Goal: Task Accomplishment & Management: Complete application form

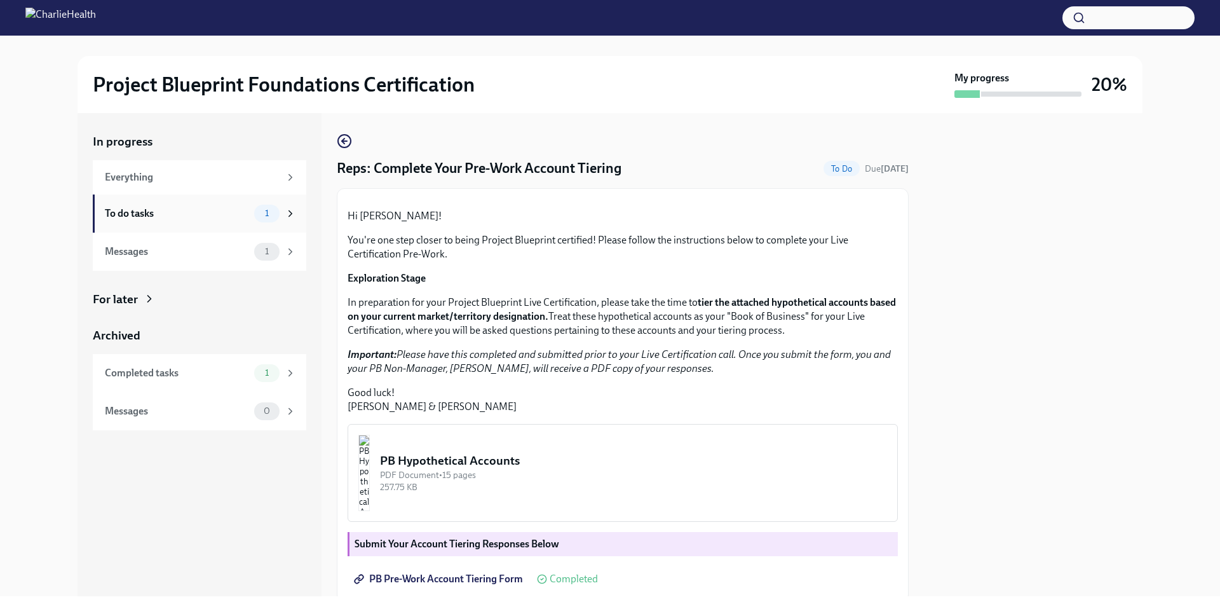
click at [160, 201] on div "To do tasks 1" at bounding box center [199, 213] width 213 height 38
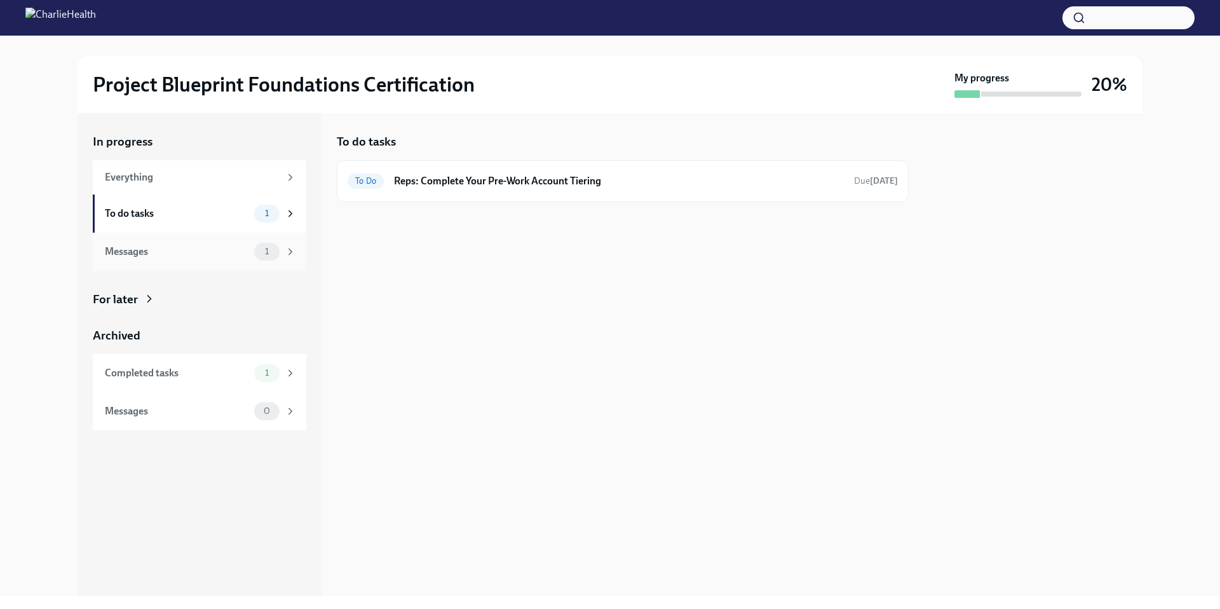
click at [234, 243] on div "Messages 1" at bounding box center [200, 252] width 191 height 18
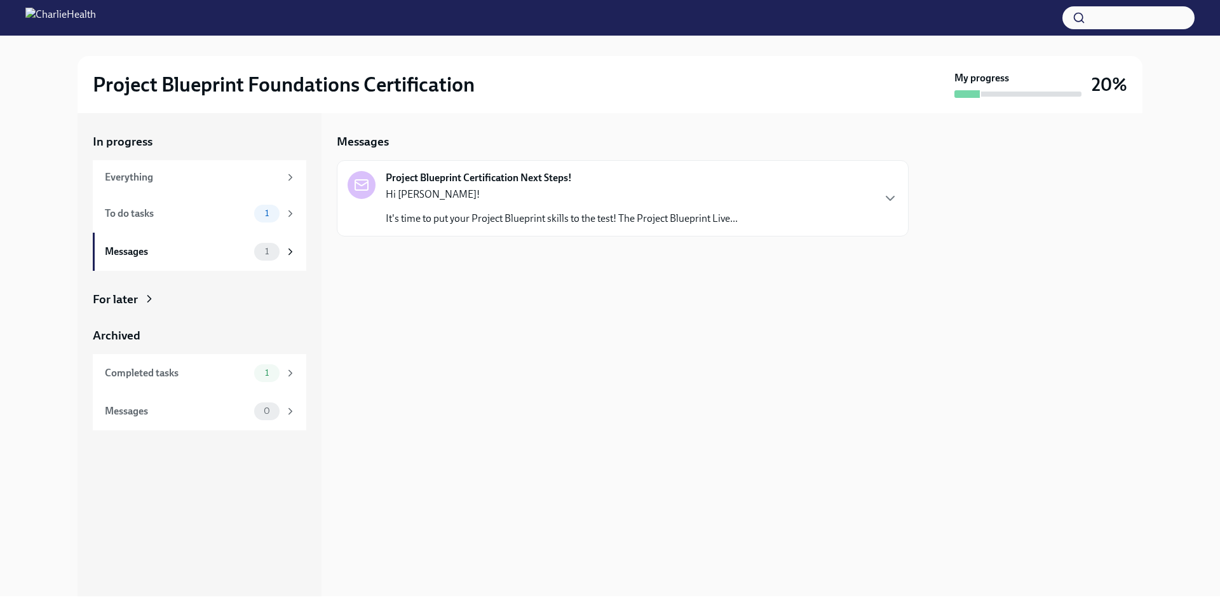
click at [576, 197] on p "Hi [PERSON_NAME]!" at bounding box center [562, 194] width 352 height 14
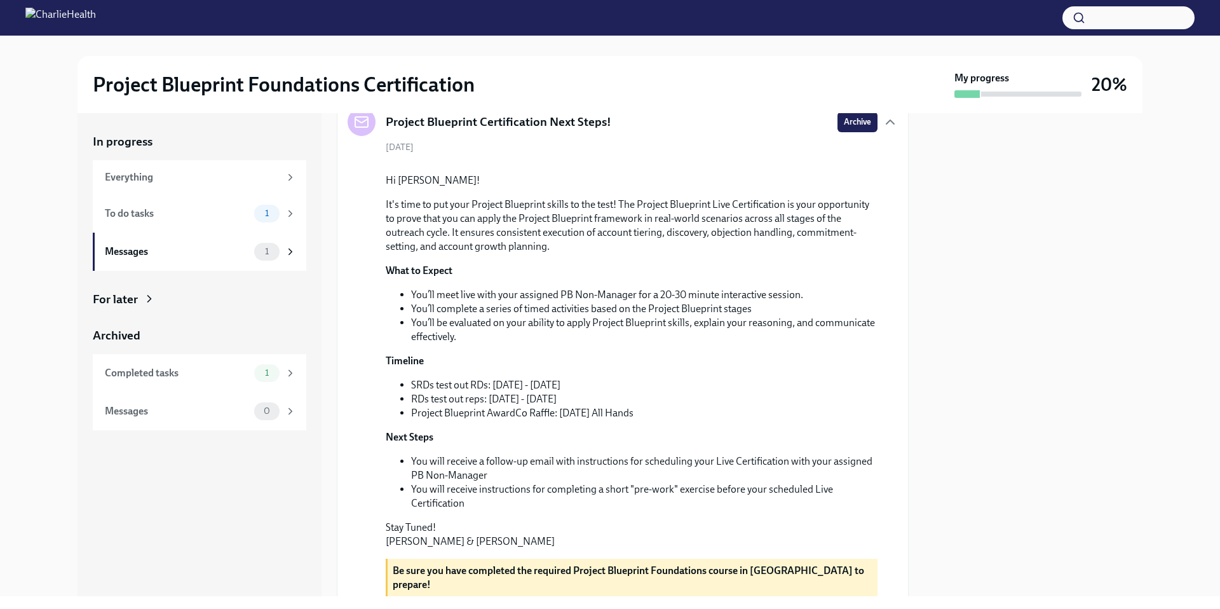
scroll to position [218, 0]
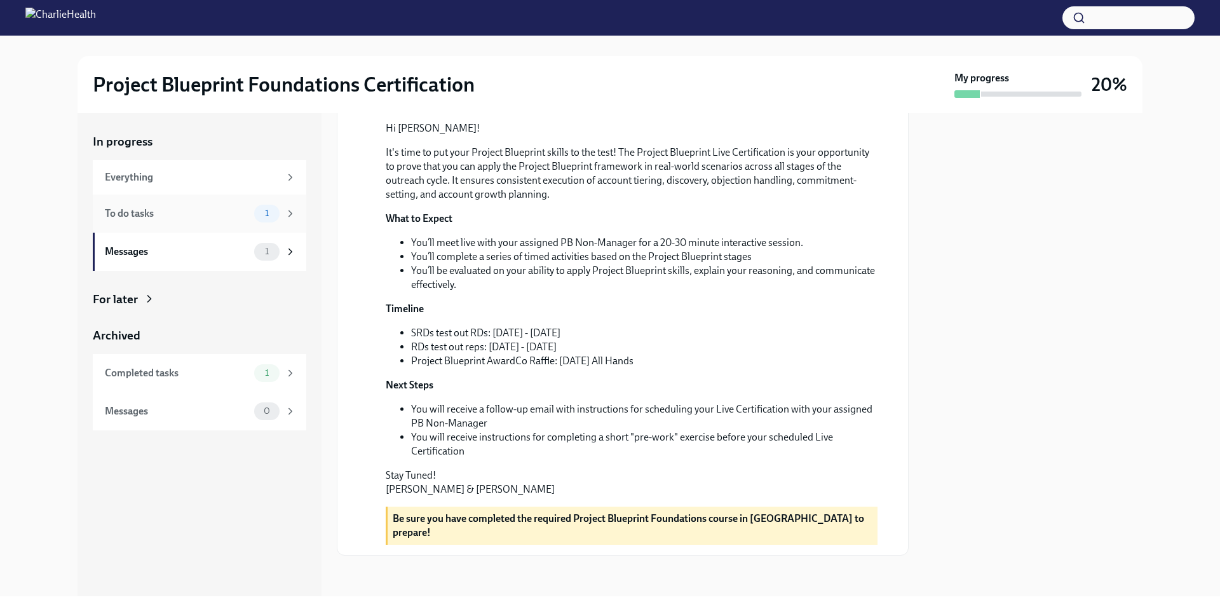
click at [227, 207] on div "To do tasks" at bounding box center [177, 213] width 144 height 14
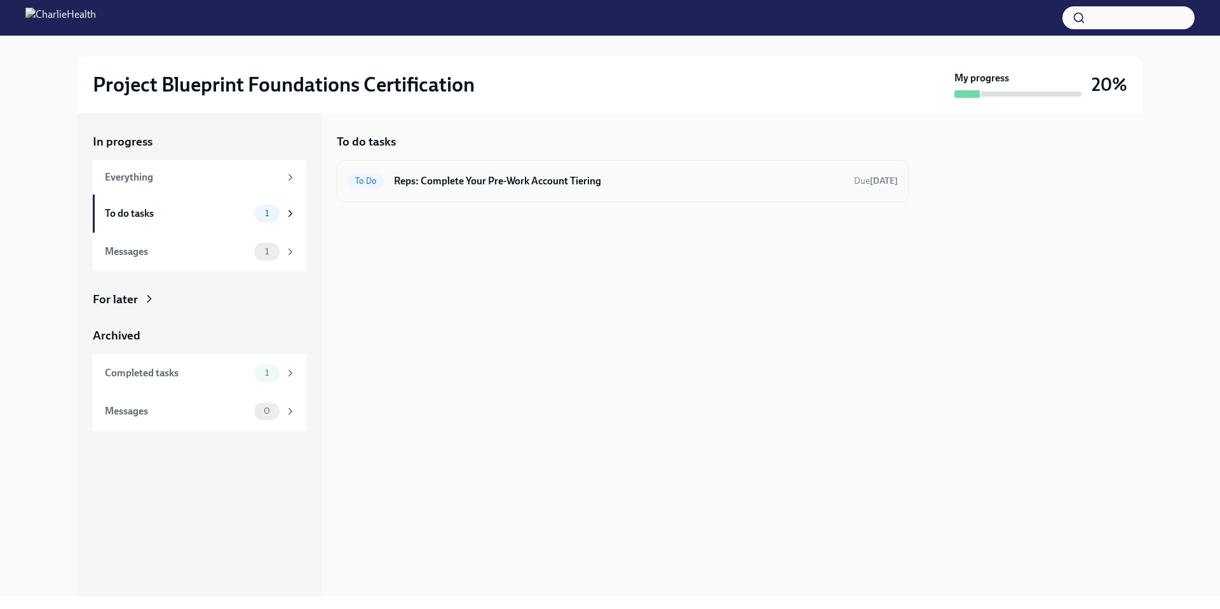
click at [775, 196] on div "To Do Reps: Complete Your Pre-Work Account Tiering Due [DATE]" at bounding box center [623, 181] width 572 height 42
click at [666, 184] on h6 "Reps: Complete Your Pre-Work Account Tiering" at bounding box center [619, 181] width 450 height 14
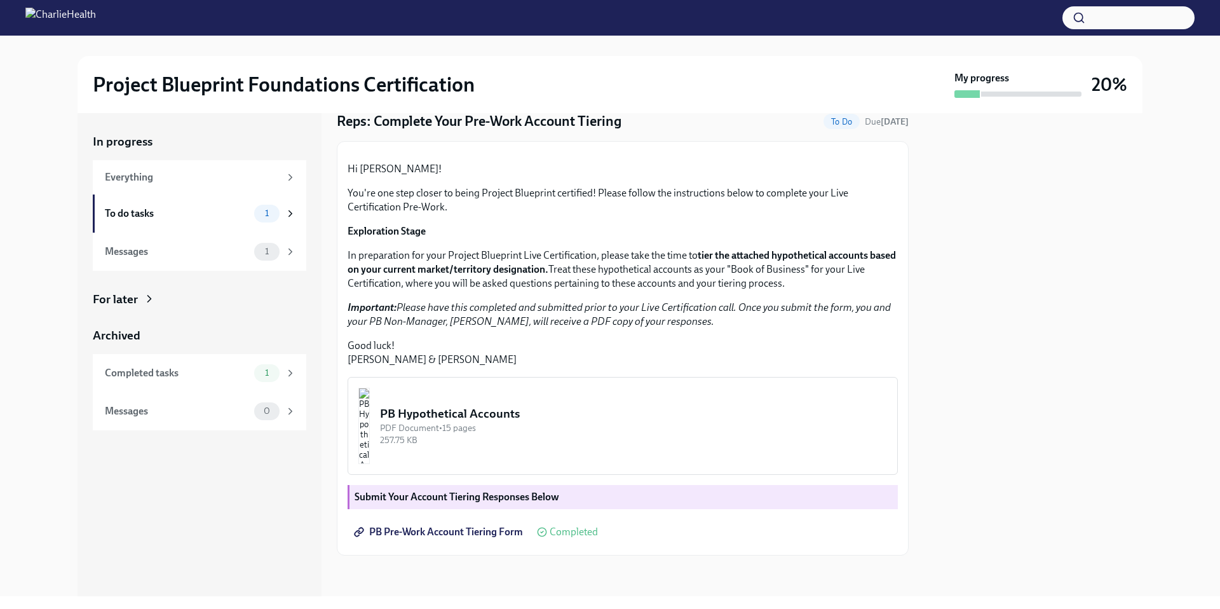
scroll to position [178, 0]
click at [158, 256] on div "Messages" at bounding box center [177, 252] width 144 height 14
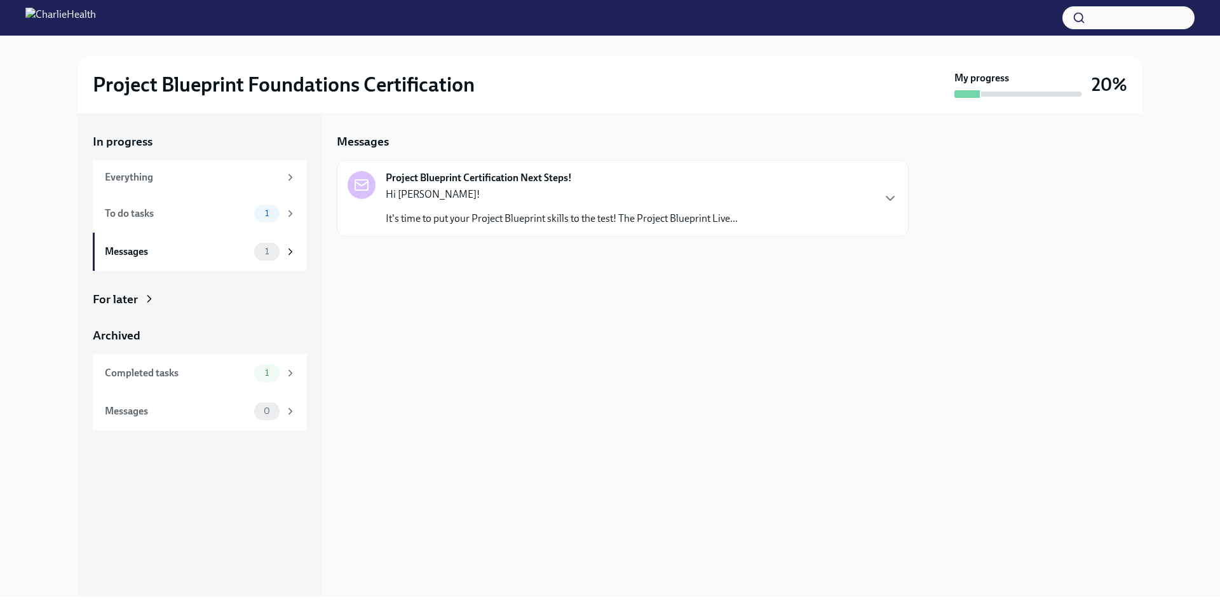
click at [609, 198] on p "Hi [PERSON_NAME]!" at bounding box center [562, 194] width 352 height 14
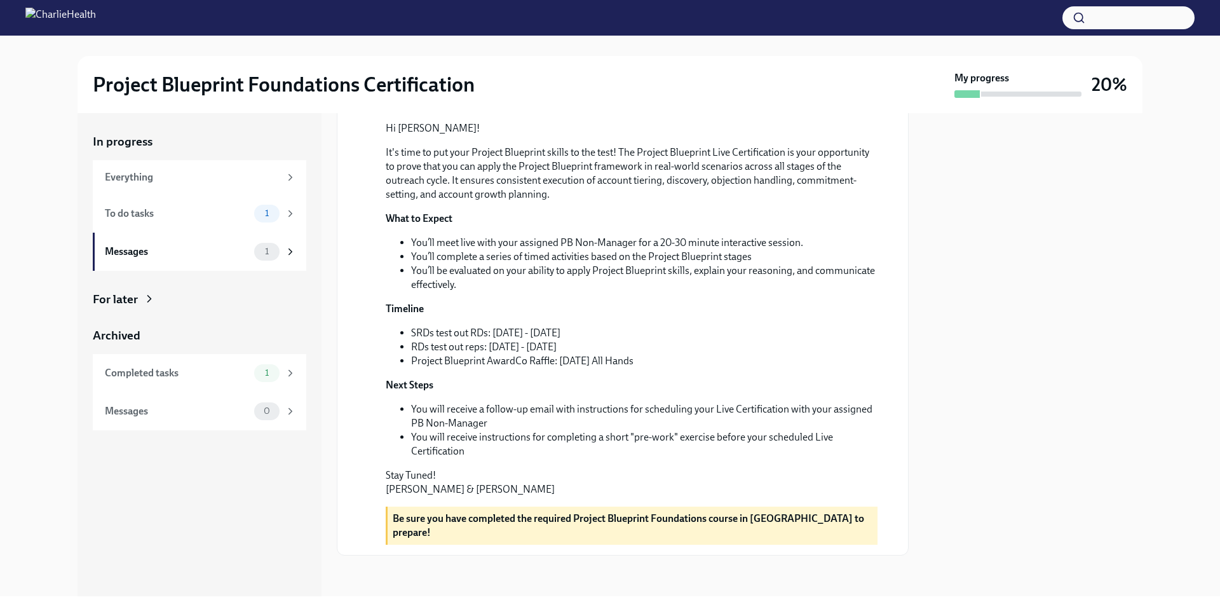
scroll to position [218, 0]
click at [487, 530] on strong "Be sure you have completed the required Project Blueprint Foundations course in…" at bounding box center [628, 525] width 471 height 26
click at [132, 295] on div "For later" at bounding box center [115, 299] width 45 height 17
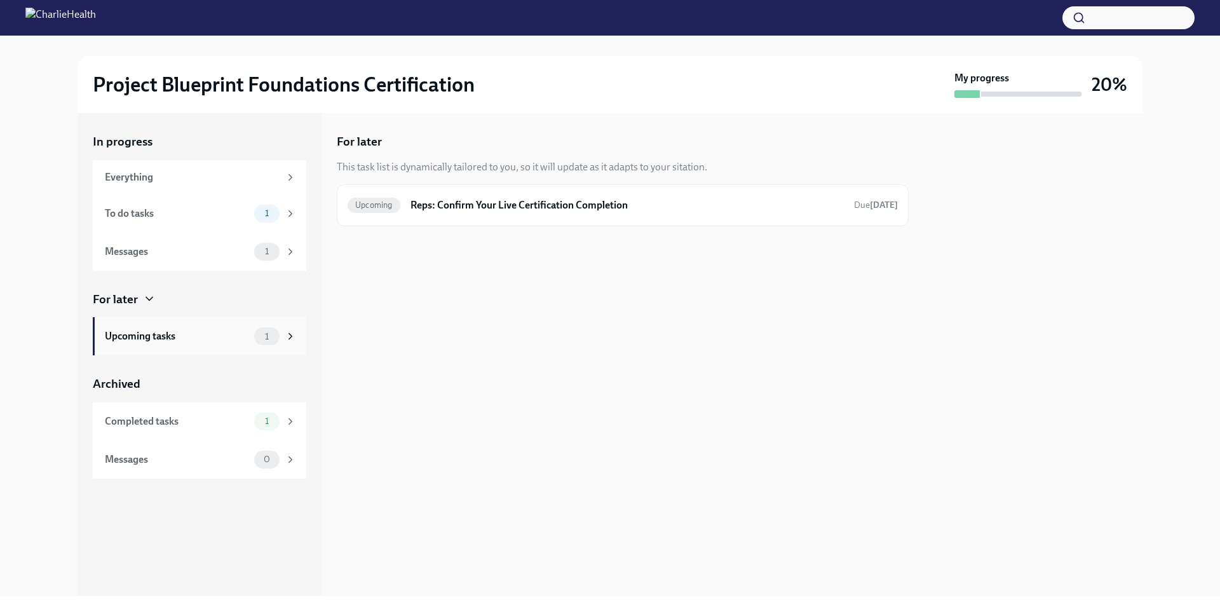
click at [216, 333] on div "Upcoming tasks" at bounding box center [177, 336] width 144 height 14
click at [219, 255] on div "Messages" at bounding box center [177, 252] width 144 height 14
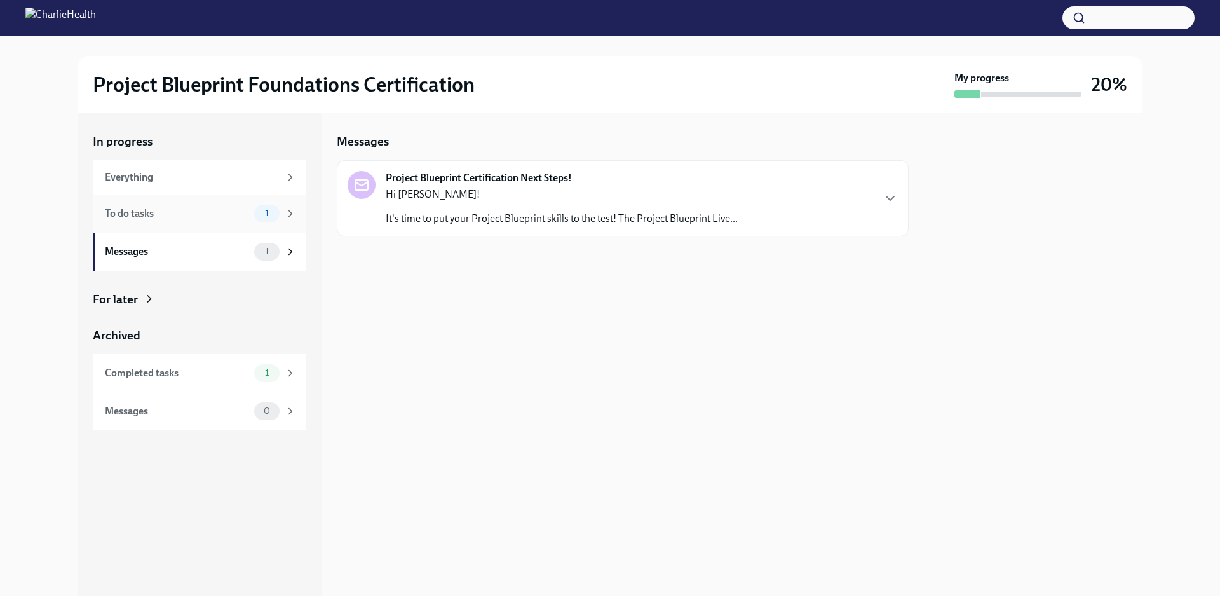
click at [176, 205] on div "To do tasks 1" at bounding box center [200, 214] width 191 height 18
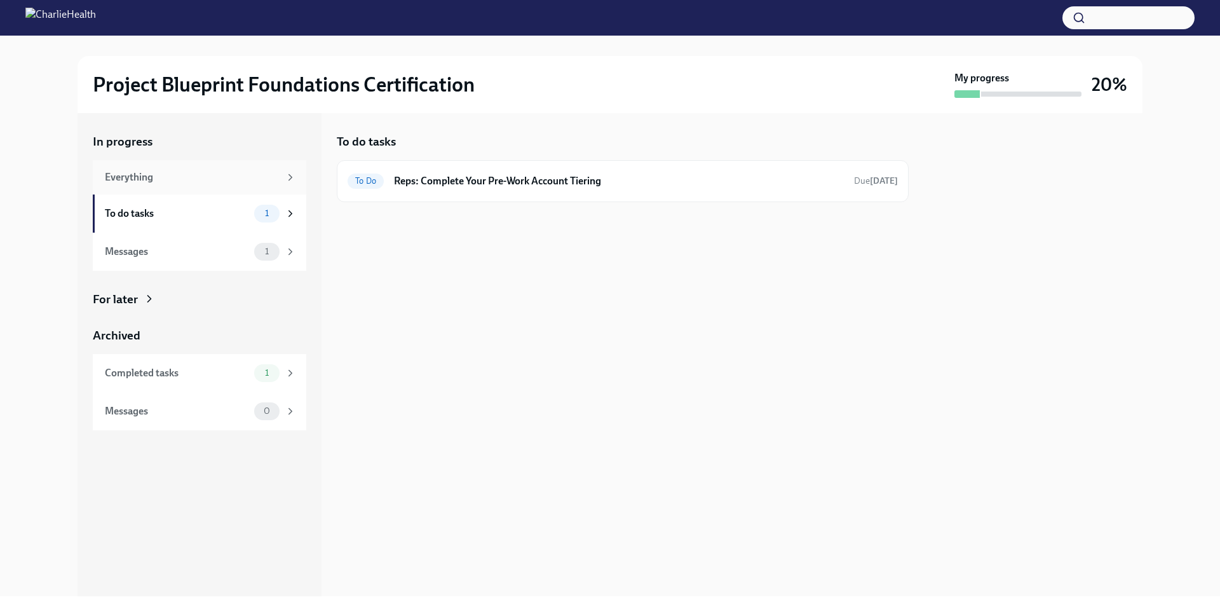
click at [206, 177] on div "Everything" at bounding box center [192, 177] width 175 height 14
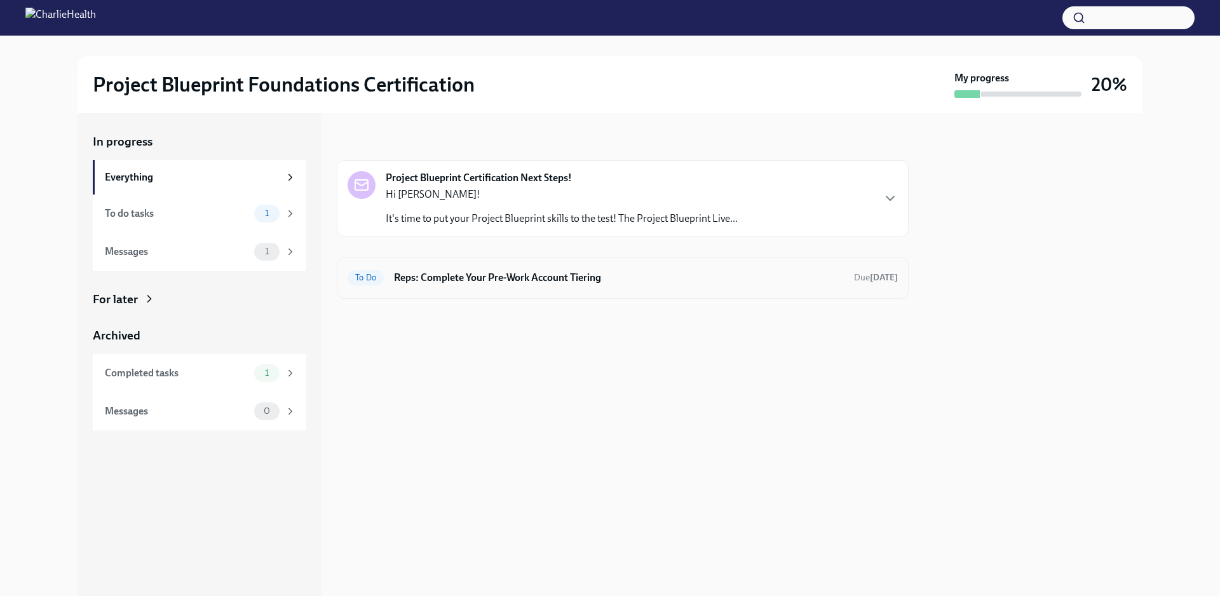
click at [518, 271] on h6 "Reps: Complete Your Pre-Work Account Tiering" at bounding box center [619, 278] width 450 height 14
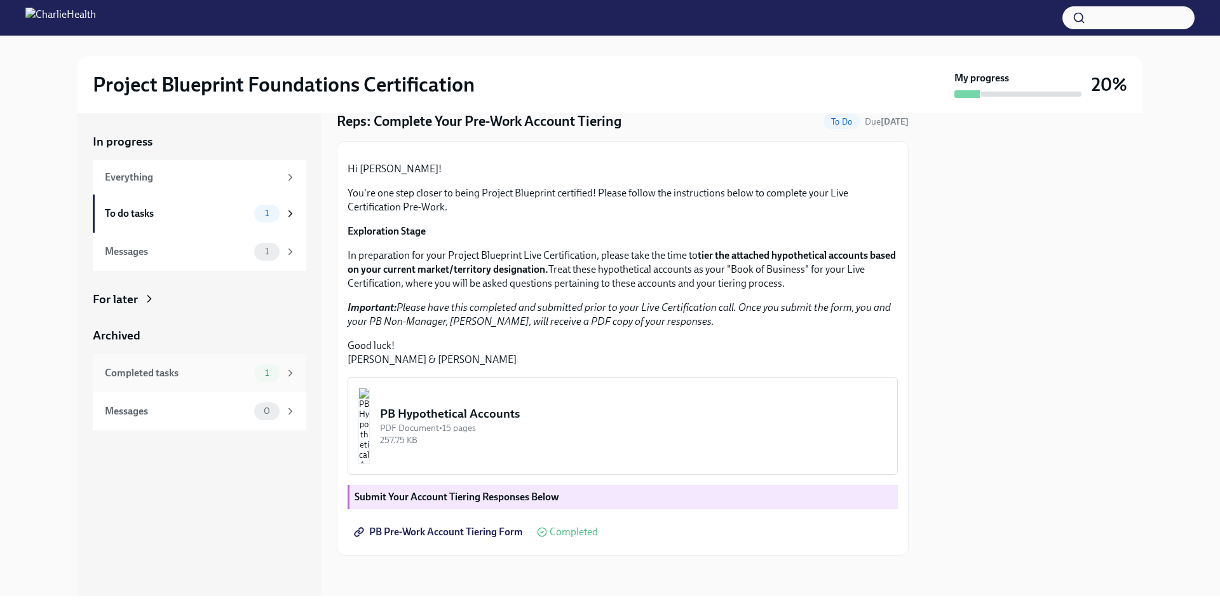
scroll to position [178, 0]
click at [269, 368] on span "1" at bounding box center [266, 373] width 19 height 10
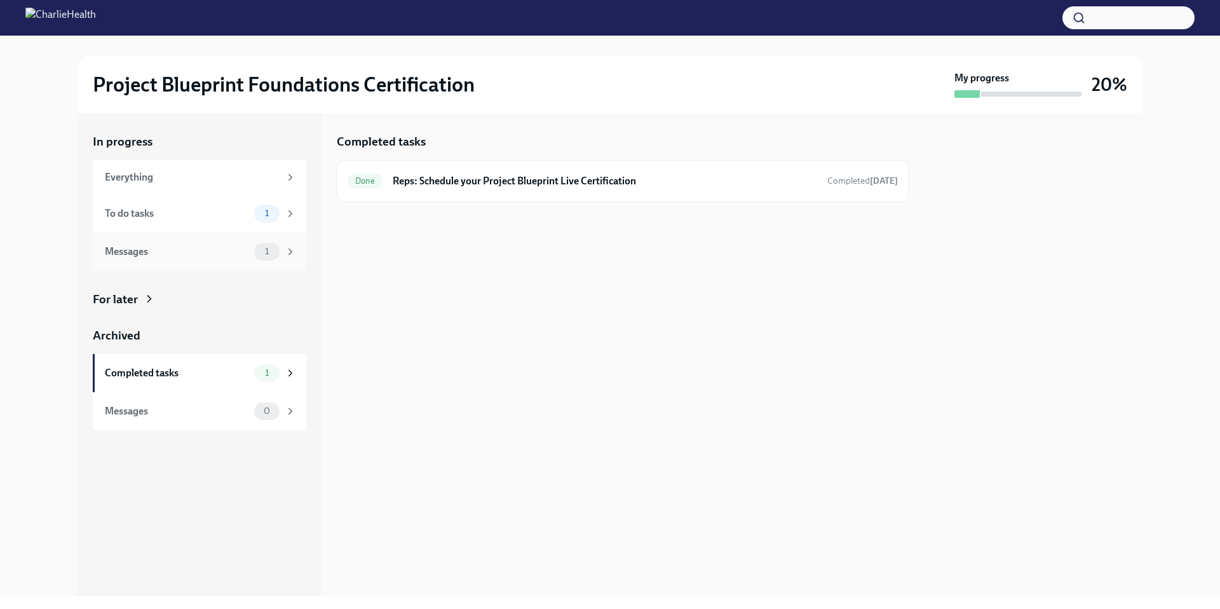
click at [213, 252] on div "Messages" at bounding box center [177, 252] width 144 height 14
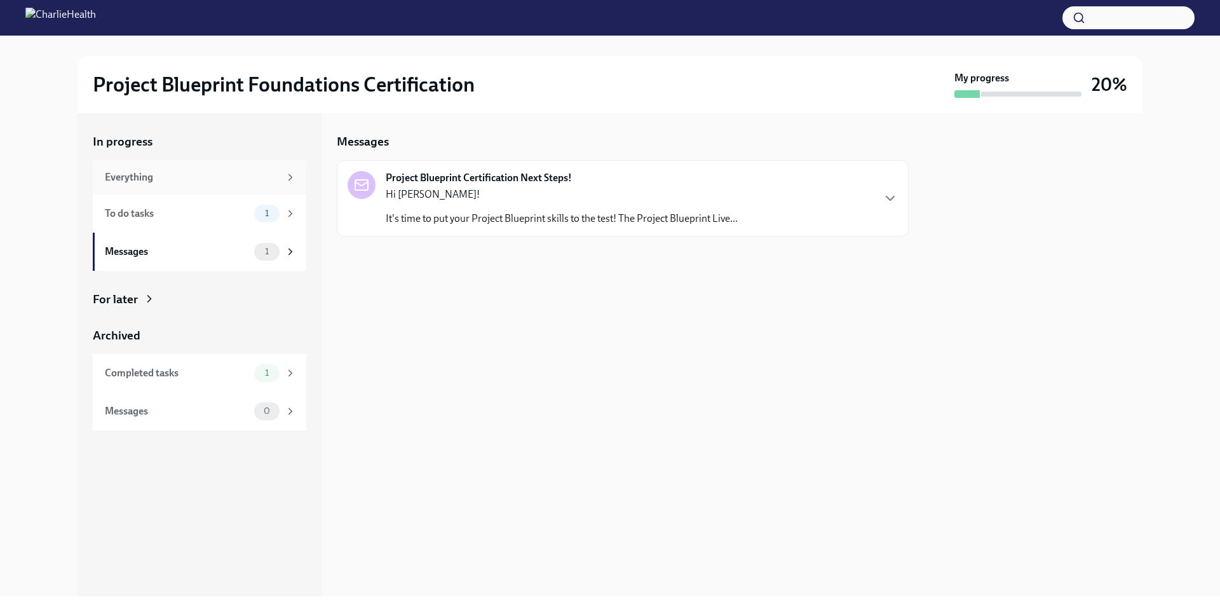
click at [215, 176] on div "Everything" at bounding box center [192, 177] width 175 height 14
click at [555, 290] on div "To Do Reps: Complete Your Pre-Work Account Tiering Due [DATE]" at bounding box center [623, 278] width 572 height 42
click at [546, 279] on h6 "Reps: Complete Your Pre-Work Account Tiering" at bounding box center [619, 278] width 450 height 14
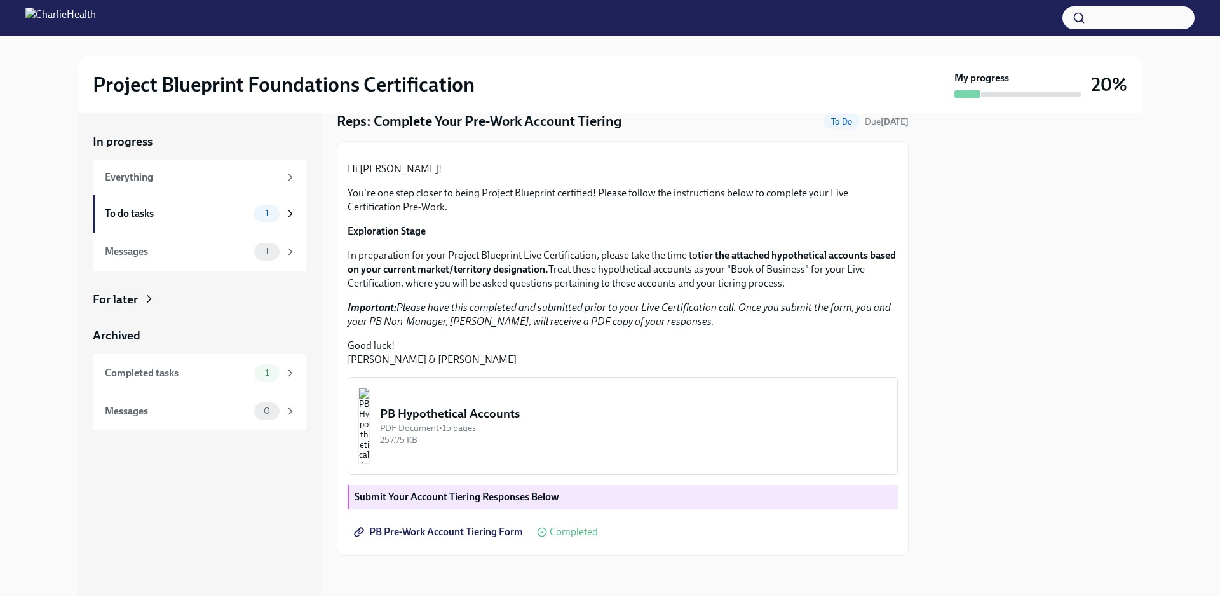
scroll to position [178, 0]
drag, startPoint x: 123, startPoint y: 316, endPoint x: 122, endPoint y: 310, distance: 6.5
click at [123, 316] on div "In progress Everything To do tasks 1 Messages 1 For later Archived Completed ta…" at bounding box center [199, 281] width 213 height 297
click at [124, 297] on div "For later" at bounding box center [115, 299] width 45 height 17
